Goal: Use online tool/utility: Utilize a website feature to perform a specific function

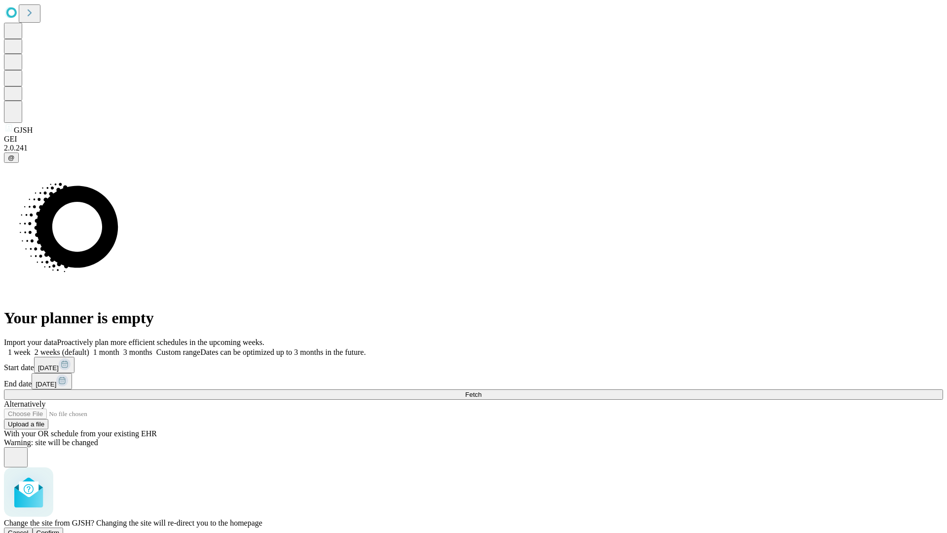
click at [60, 529] on span "Confirm" at bounding box center [48, 532] width 23 height 7
click at [89, 348] on label "2 weeks (default)" at bounding box center [60, 352] width 59 height 8
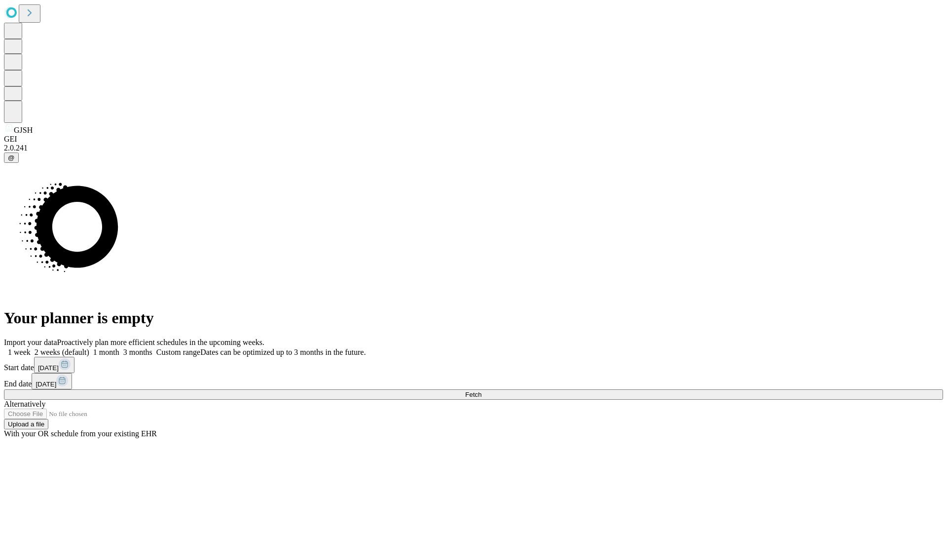
click at [482, 391] on span "Fetch" at bounding box center [473, 394] width 16 height 7
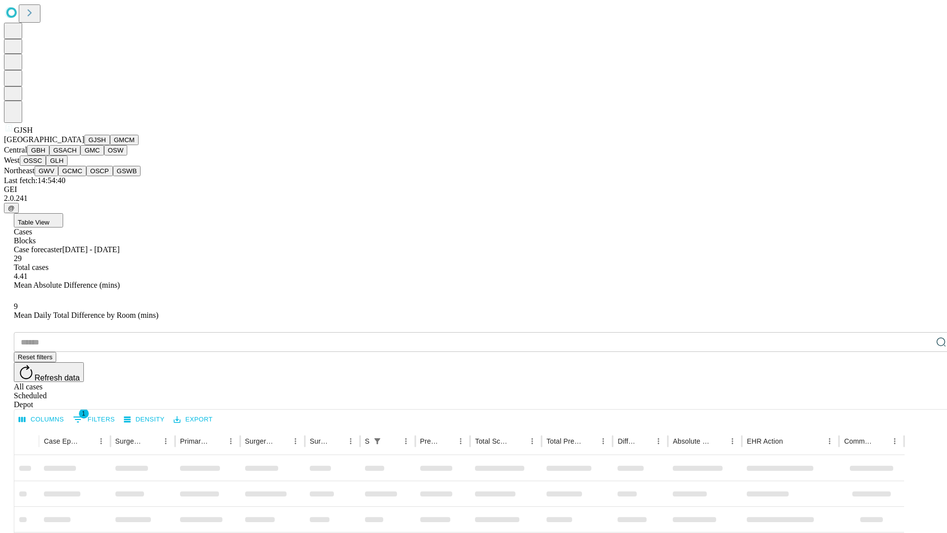
click at [110, 145] on button "GMCM" at bounding box center [124, 140] width 29 height 10
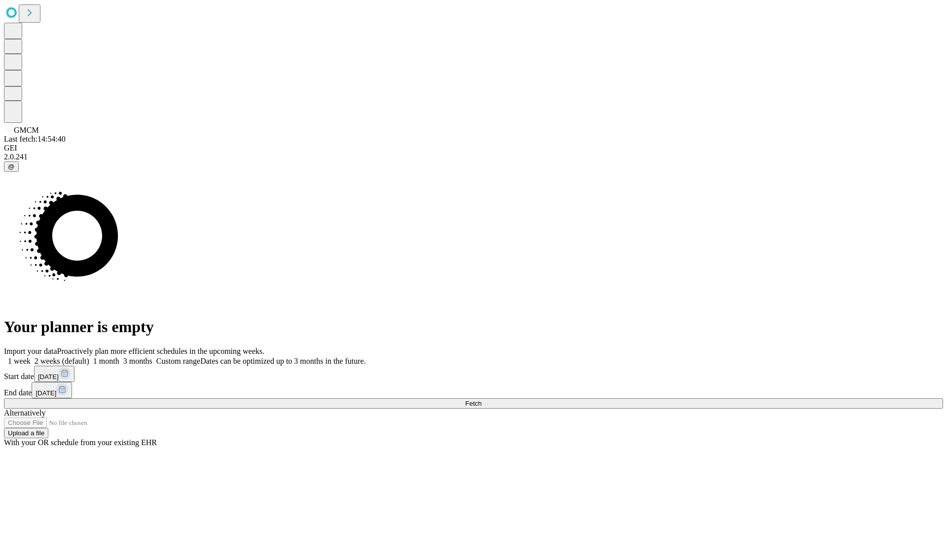
click at [89, 357] on label "2 weeks (default)" at bounding box center [60, 361] width 59 height 8
click at [482, 400] on span "Fetch" at bounding box center [473, 403] width 16 height 7
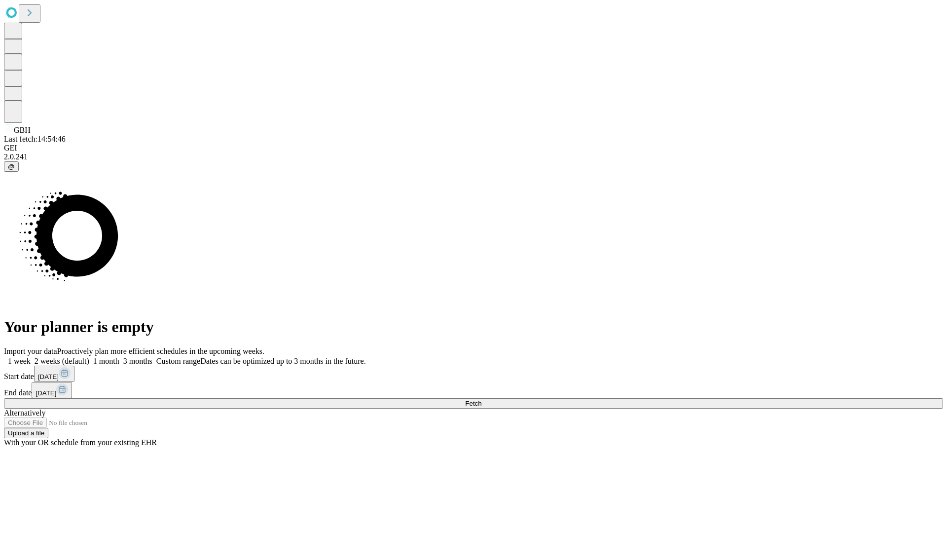
click at [89, 357] on label "2 weeks (default)" at bounding box center [60, 361] width 59 height 8
click at [482, 400] on span "Fetch" at bounding box center [473, 403] width 16 height 7
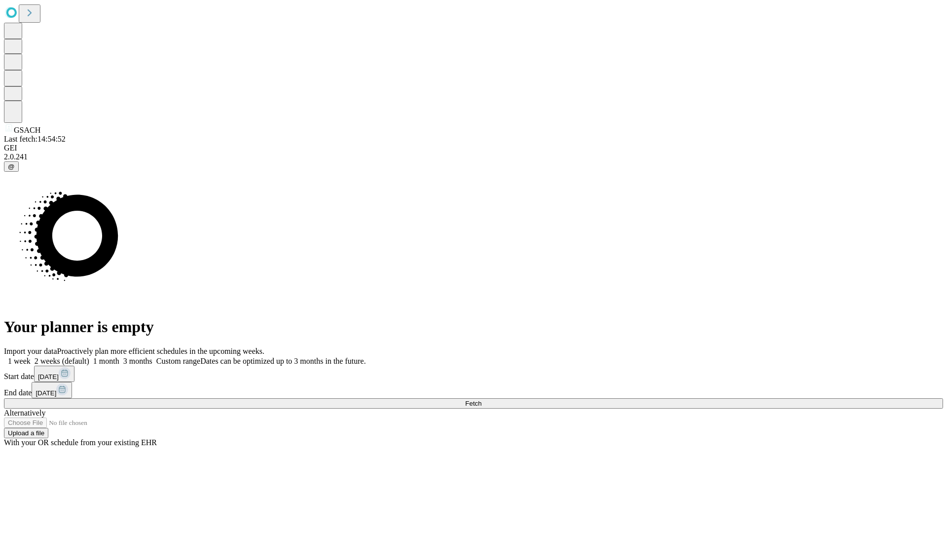
click at [89, 357] on label "2 weeks (default)" at bounding box center [60, 361] width 59 height 8
click at [482, 400] on span "Fetch" at bounding box center [473, 403] width 16 height 7
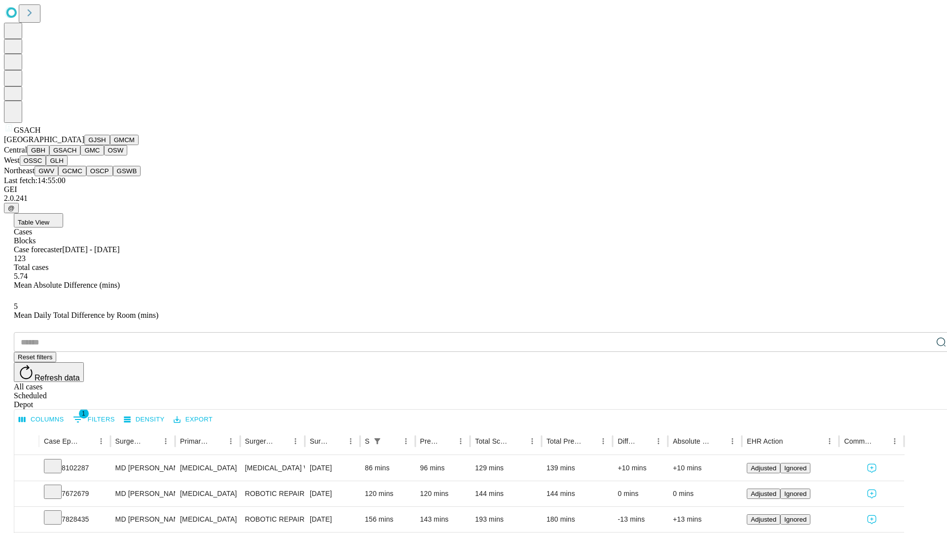
click at [80, 155] on button "GMC" at bounding box center [91, 150] width 23 height 10
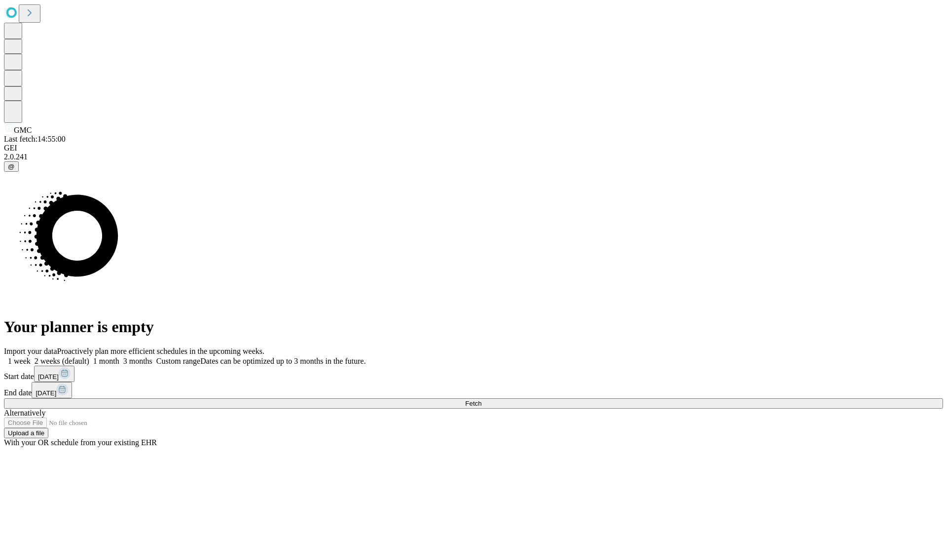
click at [89, 357] on label "2 weeks (default)" at bounding box center [60, 361] width 59 height 8
click at [482, 400] on span "Fetch" at bounding box center [473, 403] width 16 height 7
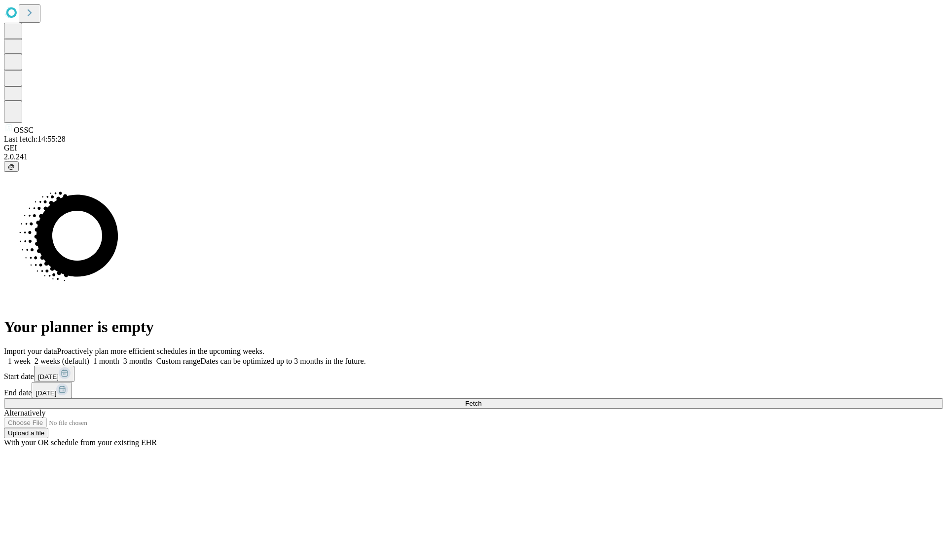
click at [89, 357] on label "2 weeks (default)" at bounding box center [60, 361] width 59 height 8
click at [482, 400] on span "Fetch" at bounding box center [473, 403] width 16 height 7
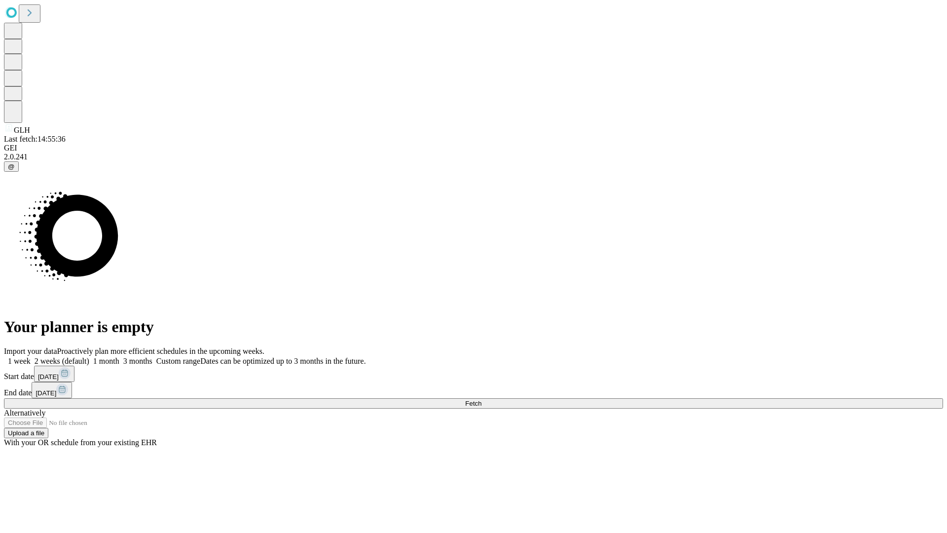
click at [89, 357] on label "2 weeks (default)" at bounding box center [60, 361] width 59 height 8
click at [482, 400] on span "Fetch" at bounding box center [473, 403] width 16 height 7
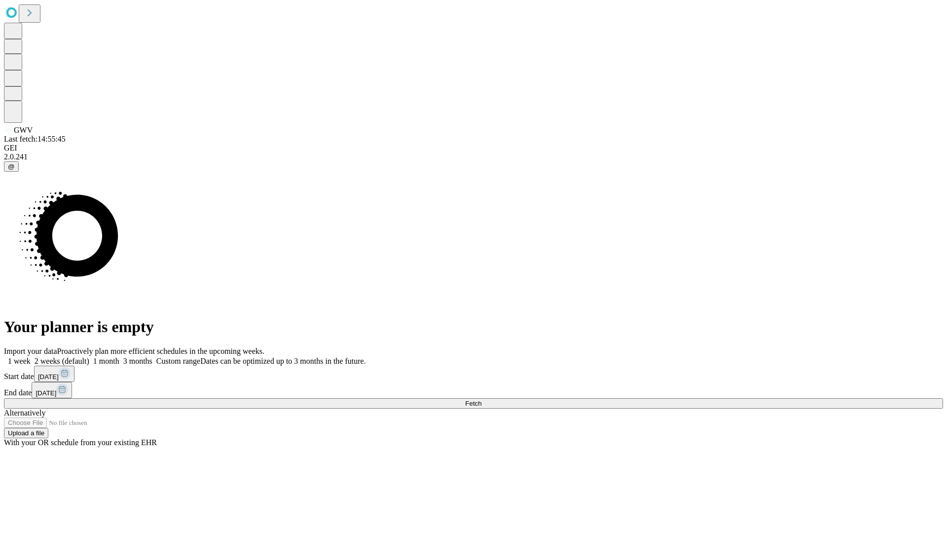
click at [89, 357] on label "2 weeks (default)" at bounding box center [60, 361] width 59 height 8
click at [482, 400] on span "Fetch" at bounding box center [473, 403] width 16 height 7
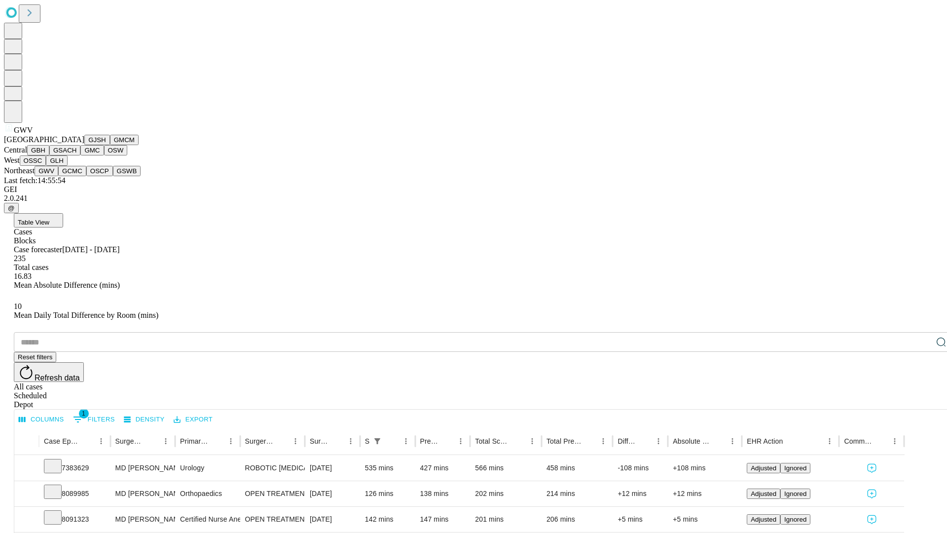
click at [76, 176] on button "GCMC" at bounding box center [72, 171] width 28 height 10
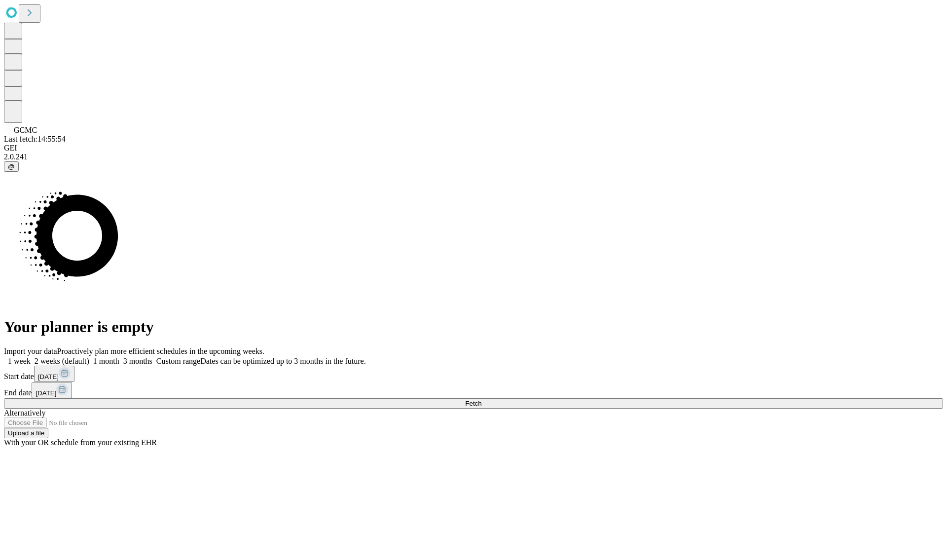
click at [89, 357] on label "2 weeks (default)" at bounding box center [60, 361] width 59 height 8
click at [482, 400] on span "Fetch" at bounding box center [473, 403] width 16 height 7
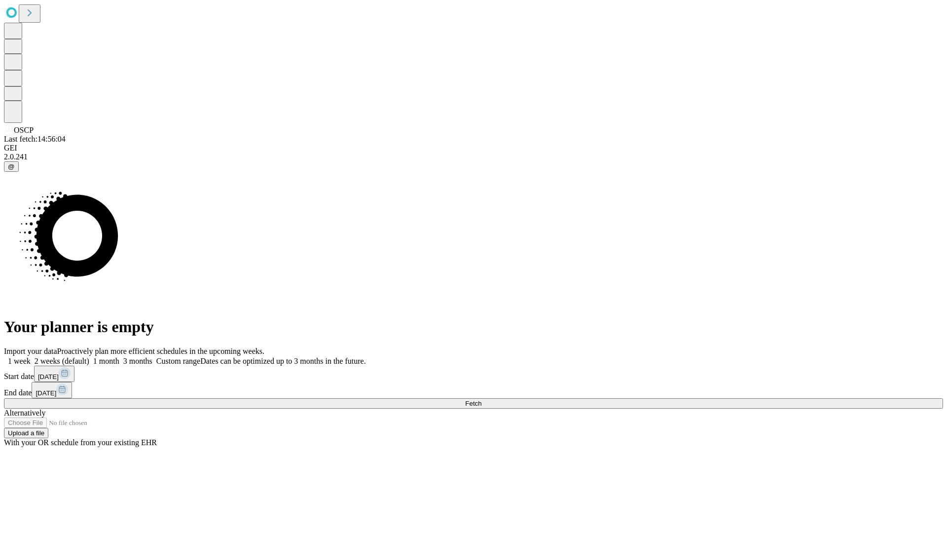
click at [89, 357] on label "2 weeks (default)" at bounding box center [60, 361] width 59 height 8
click at [482, 400] on span "Fetch" at bounding box center [473, 403] width 16 height 7
